Goal: Information Seeking & Learning: Learn about a topic

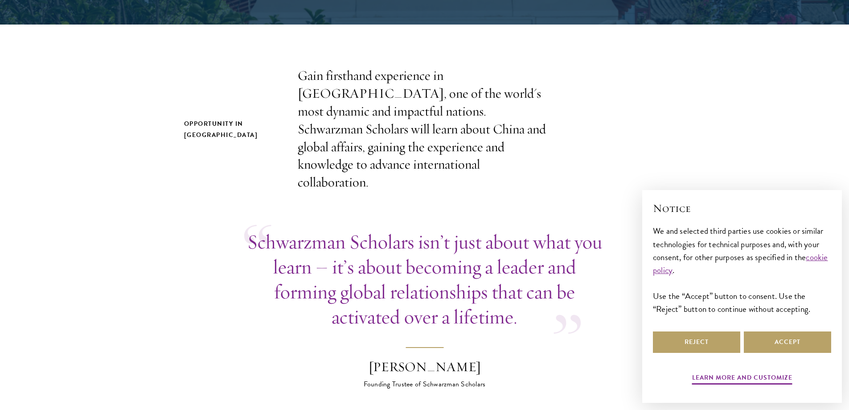
scroll to position [267, 0]
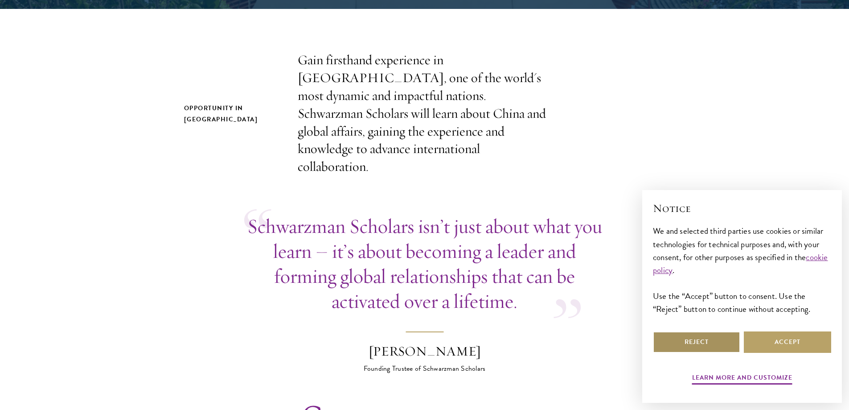
click at [699, 342] on button "Reject" at bounding box center [696, 341] width 87 height 21
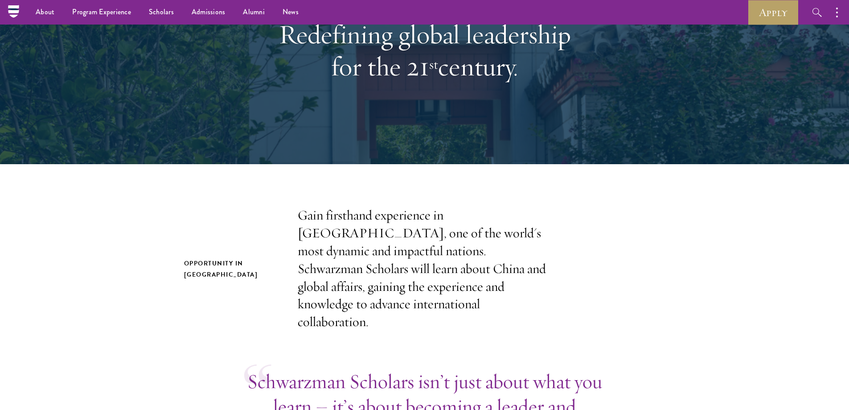
scroll to position [56, 0]
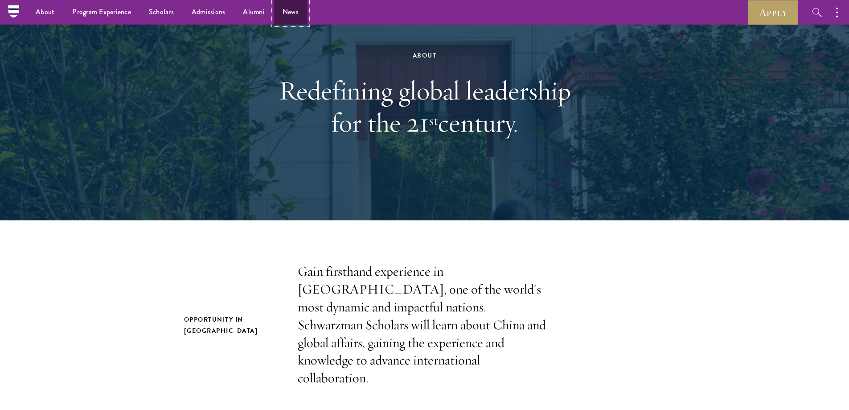
click at [285, 11] on link "News" at bounding box center [291, 12] width 34 height 25
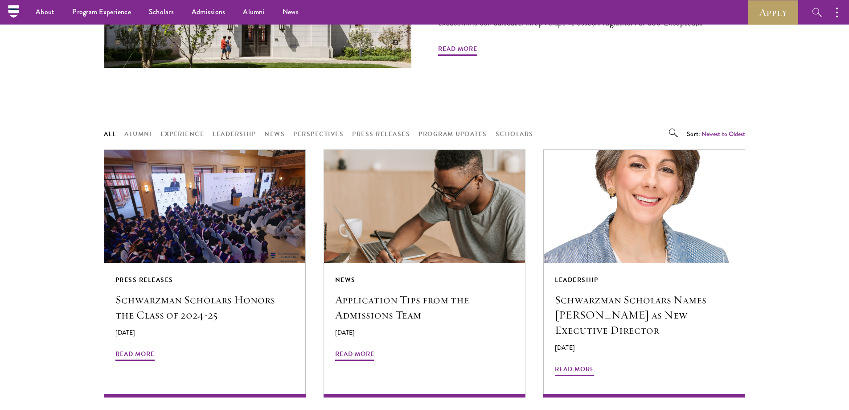
scroll to position [534, 0]
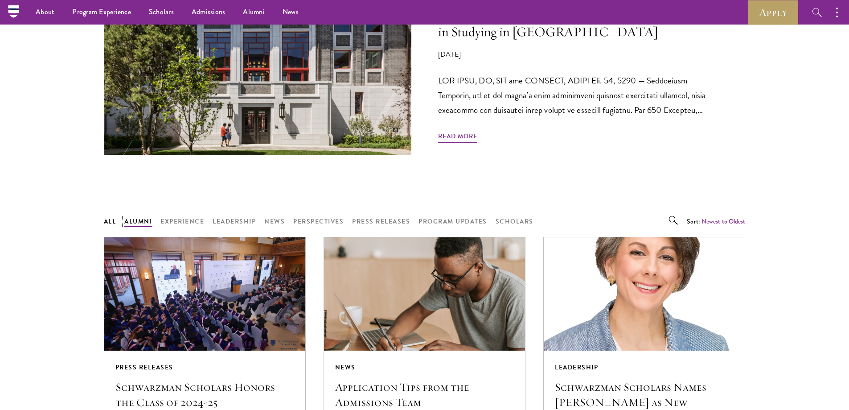
click at [135, 222] on button "Alumni" at bounding box center [138, 221] width 28 height 11
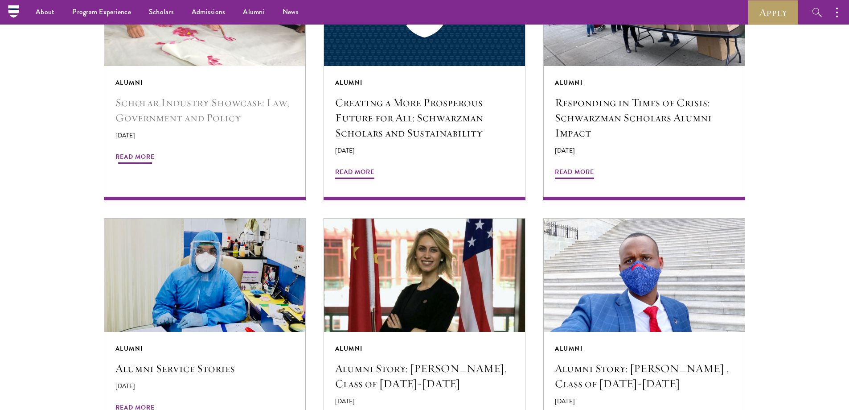
scroll to position [802, 0]
